Goal: Transaction & Acquisition: Book appointment/travel/reservation

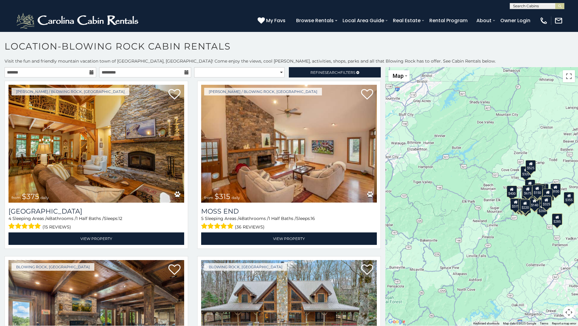
scroll to position [567, 0]
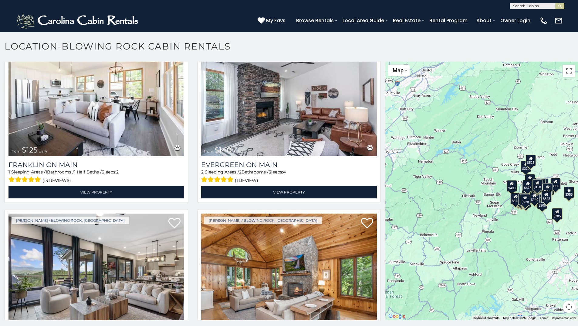
click at [519, 6] on input "text" at bounding box center [536, 7] width 53 height 6
type input "**********"
click at [560, 5] on img "submit" at bounding box center [560, 6] width 5 height 5
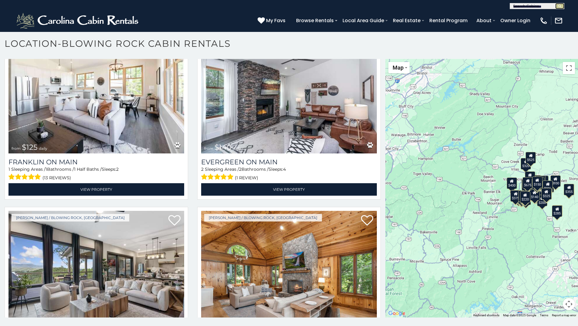
scroll to position [3, 0]
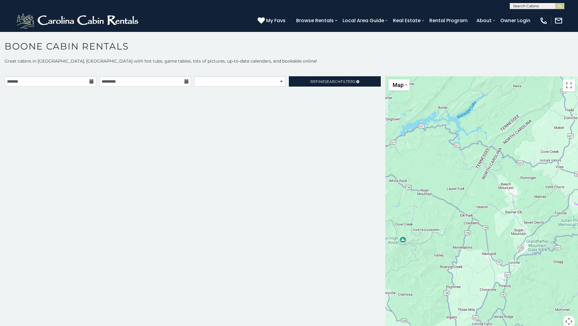
scroll to position [0, 0]
click at [525, 6] on input "text" at bounding box center [536, 7] width 53 height 6
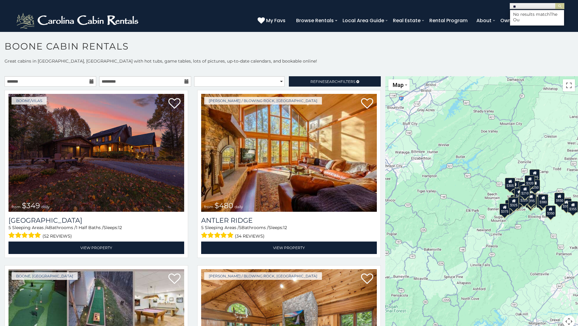
type input "*"
